Goal: Task Accomplishment & Management: Use online tool/utility

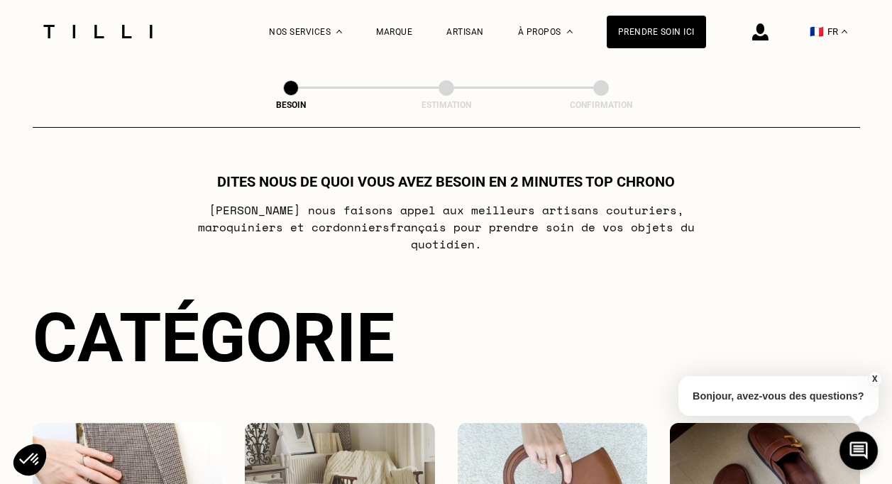
select select "FR"
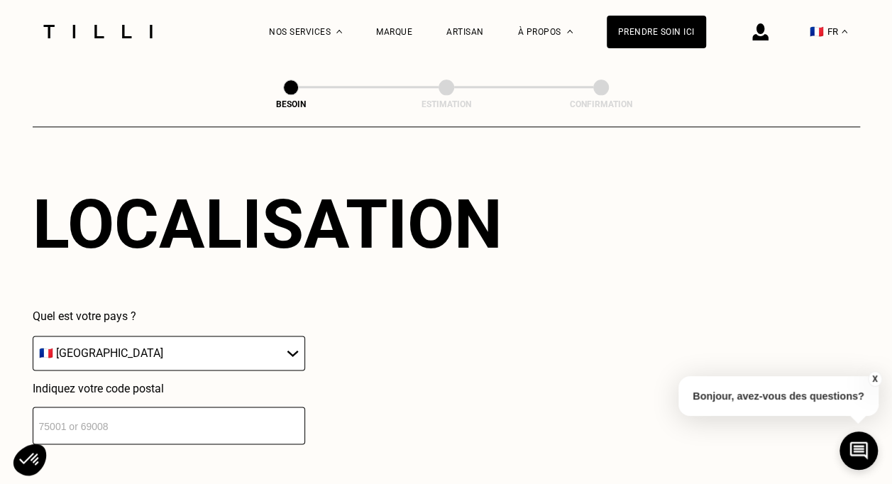
scroll to position [928, 0]
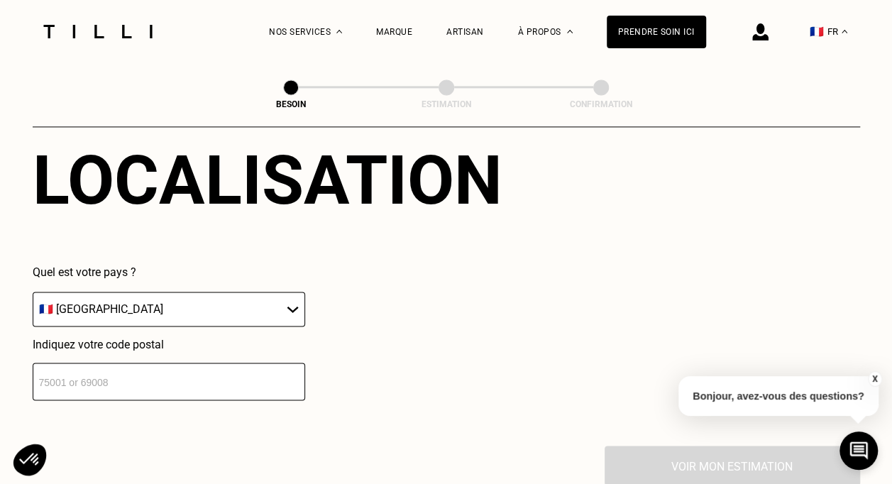
click at [180, 371] on input "number" at bounding box center [169, 382] width 272 height 38
type input "75006"
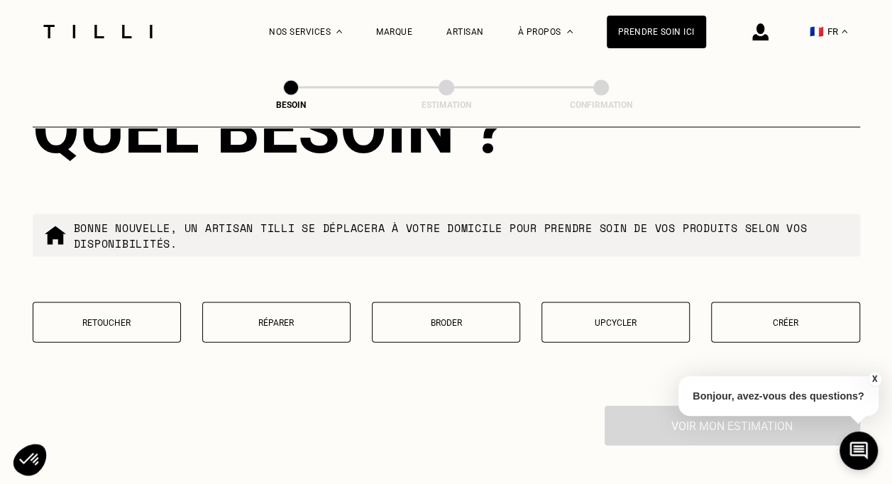
scroll to position [1331, 0]
click at [759, 316] on p "Créer" at bounding box center [785, 321] width 133 height 10
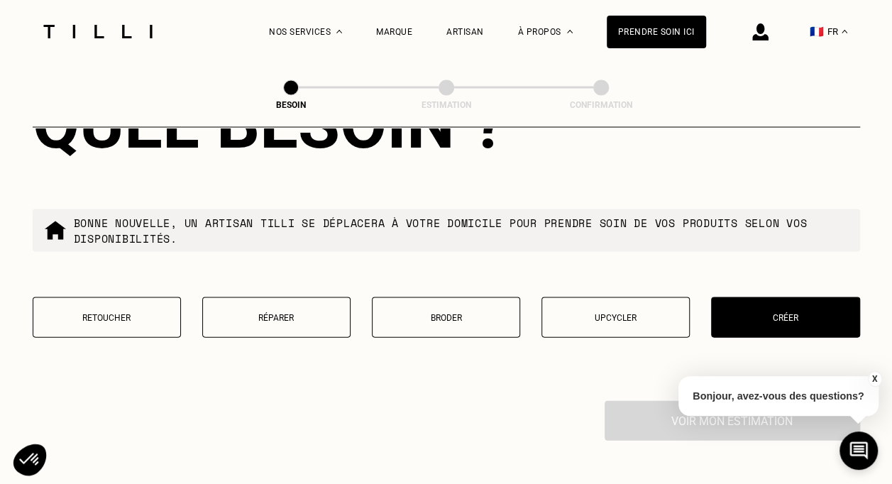
scroll to position [1334, 0]
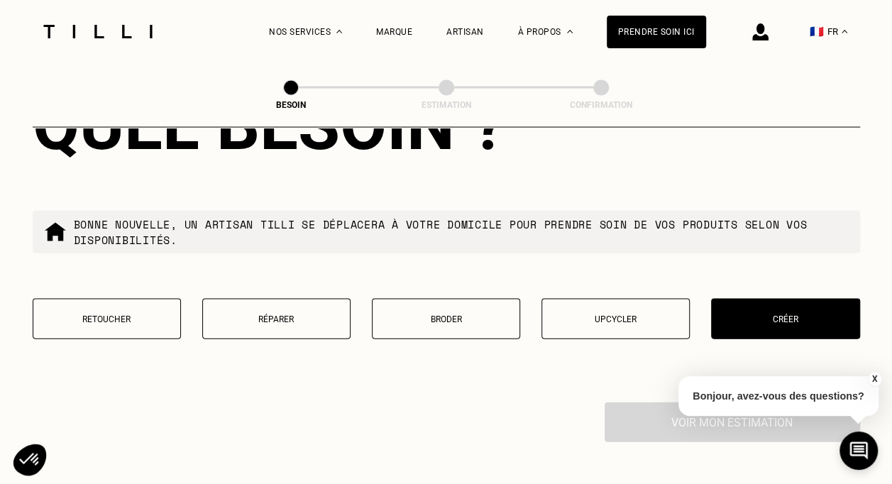
click at [605, 316] on button "Upcycler" at bounding box center [615, 318] width 148 height 40
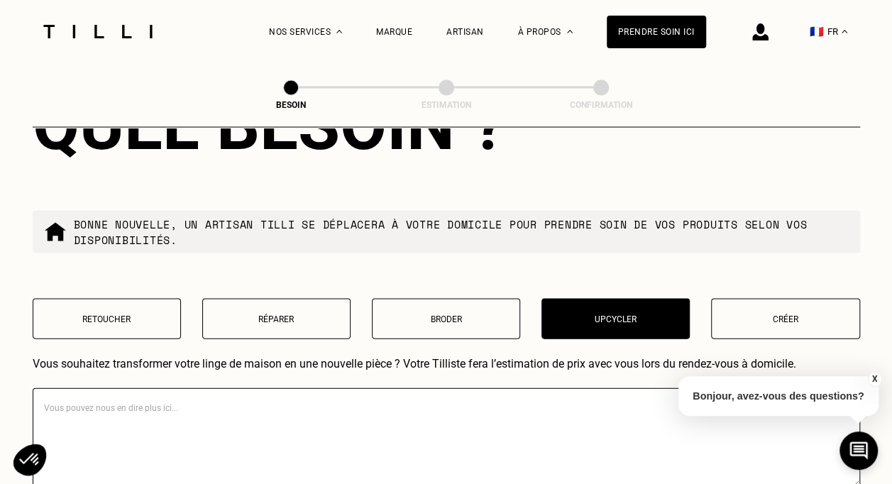
click at [759, 314] on p "Créer" at bounding box center [785, 319] width 133 height 10
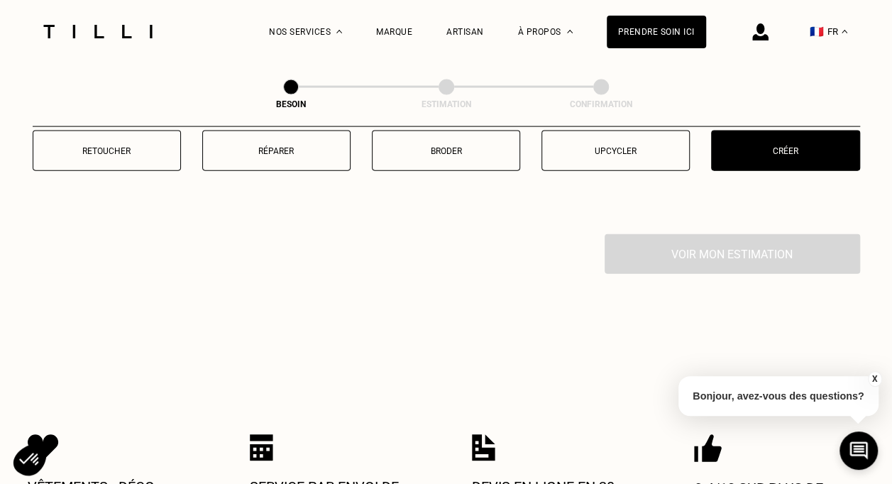
scroll to position [1567, 0]
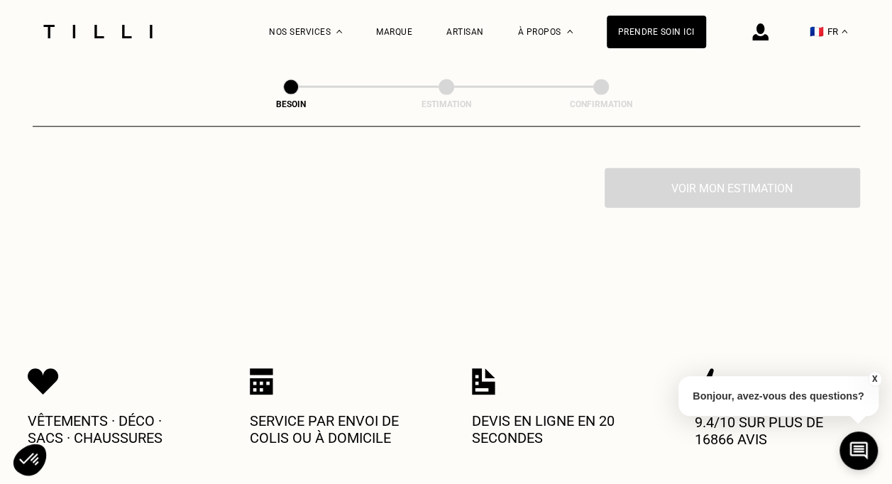
click at [746, 195] on div "Voir mon estimation" at bounding box center [446, 188] width 827 height 40
click at [874, 380] on button "X" at bounding box center [874, 379] width 14 height 16
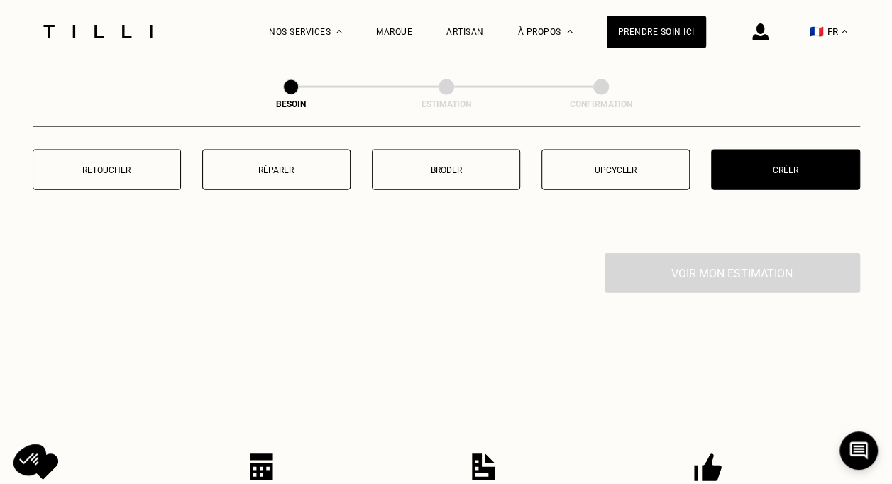
scroll to position [1420, 0]
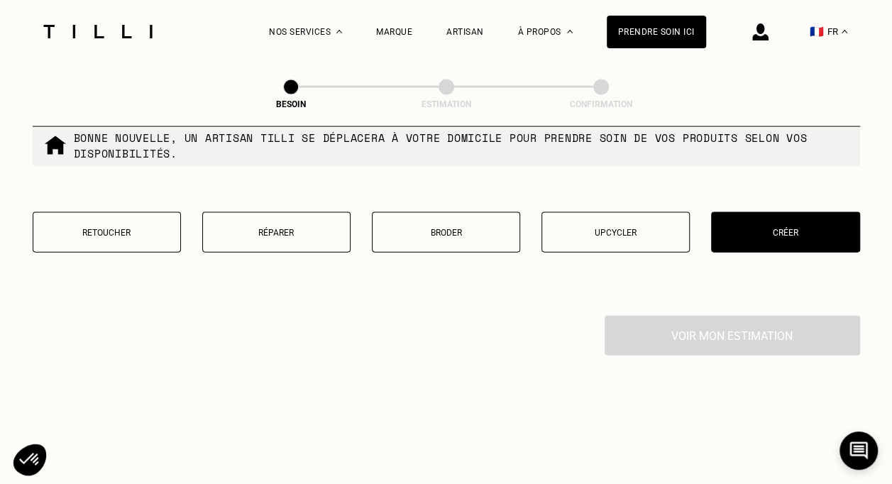
click at [95, 212] on button "Retoucher" at bounding box center [107, 232] width 148 height 40
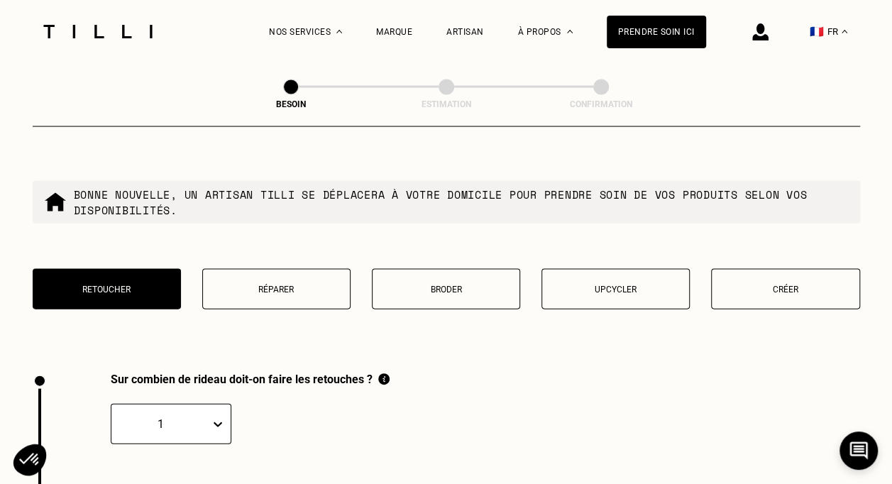
scroll to position [1364, 0]
click at [809, 288] on button "Créer" at bounding box center [785, 288] width 148 height 40
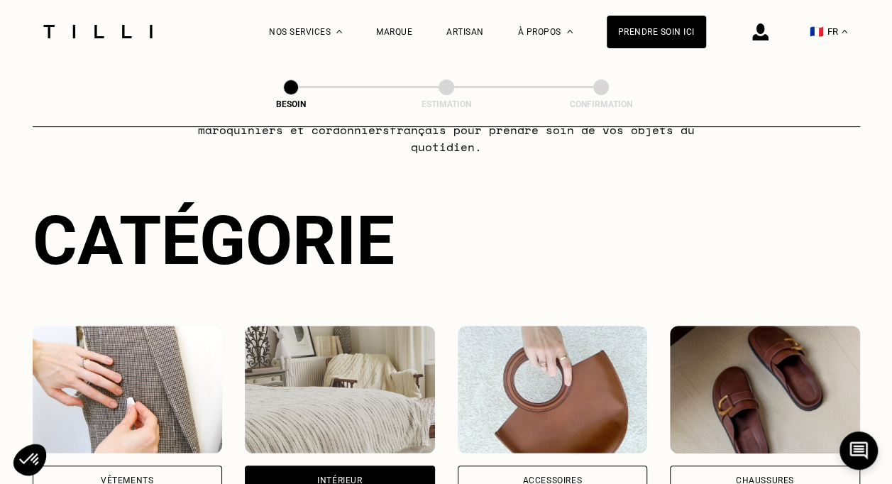
scroll to position [97, 0]
